Goal: Transaction & Acquisition: Book appointment/travel/reservation

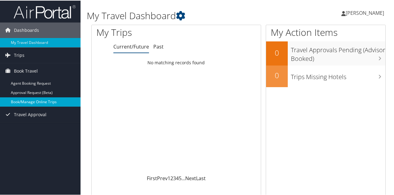
click at [27, 99] on link "Book/Manage Online Trips" at bounding box center [40, 101] width 80 height 9
